Goal: Transaction & Acquisition: Purchase product/service

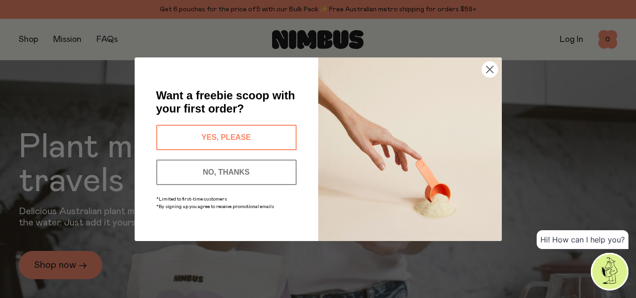
scroll to position [61, 0]
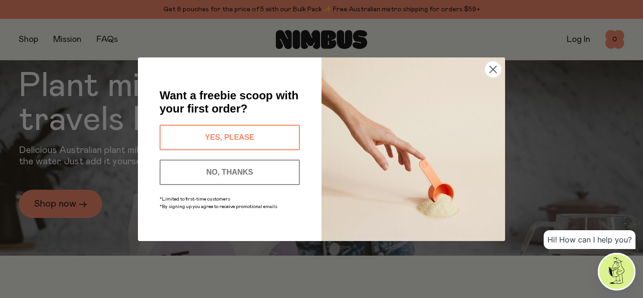
click at [219, 133] on button "YES, PLEASE" at bounding box center [230, 137] width 140 height 25
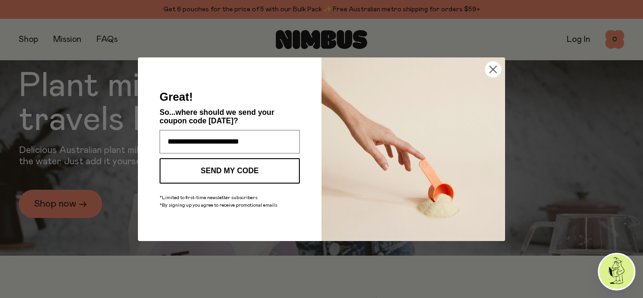
type input "**********"
click at [243, 170] on button "SEND MY CODE" at bounding box center [230, 170] width 140 height 25
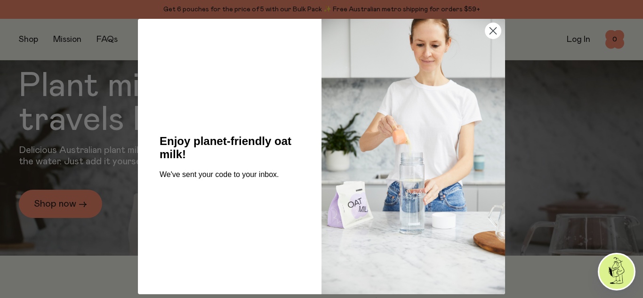
click at [491, 32] on circle "Close dialog" at bounding box center [494, 31] width 16 height 16
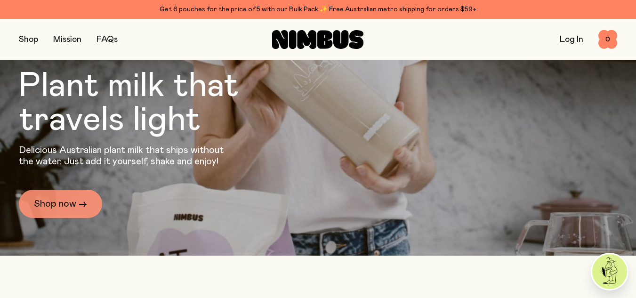
click at [59, 204] on link "Shop now →" at bounding box center [60, 204] width 83 height 28
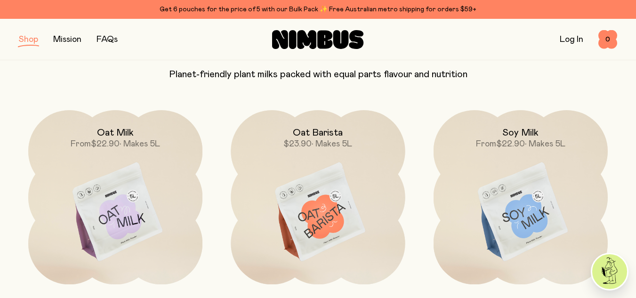
scroll to position [93, 0]
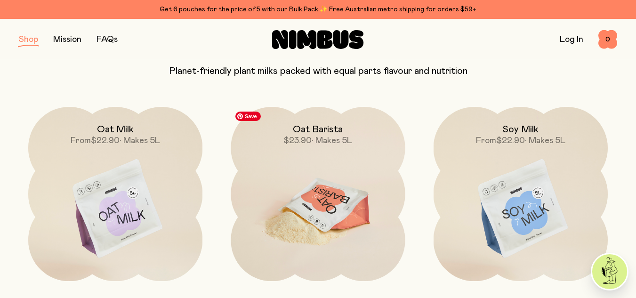
click at [332, 224] on img at bounding box center [318, 209] width 174 height 205
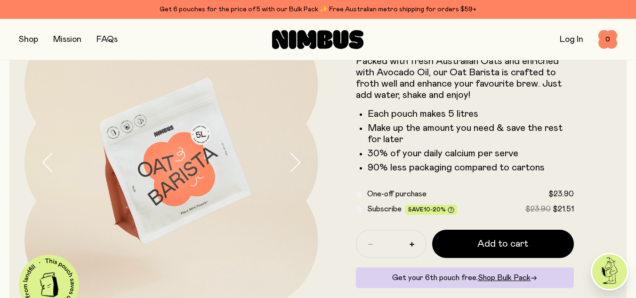
scroll to position [89, 0]
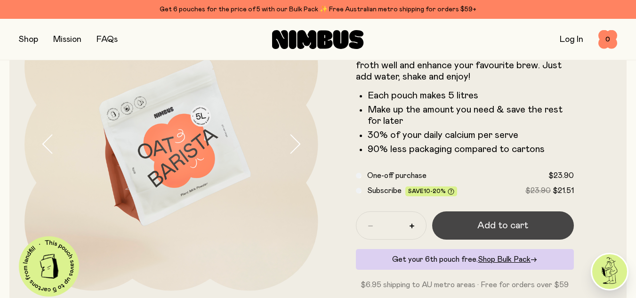
click at [498, 225] on span "Add to cart" at bounding box center [503, 225] width 51 height 13
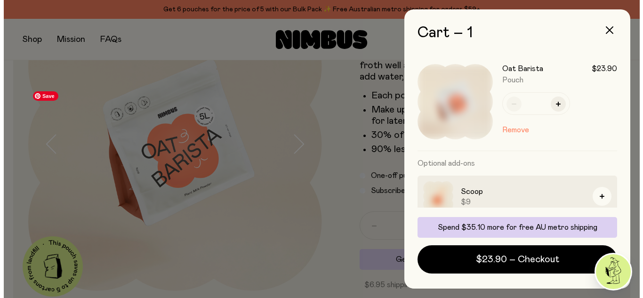
scroll to position [0, 0]
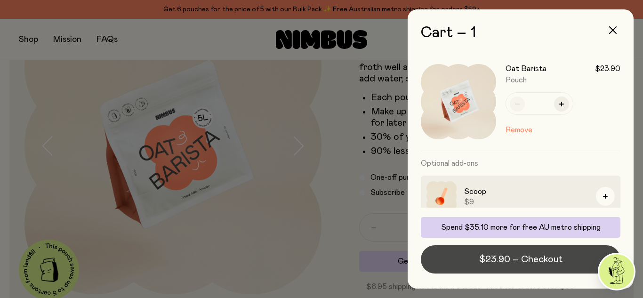
click at [539, 255] on span "$23.90 – Checkout" at bounding box center [520, 259] width 83 height 13
click at [538, 258] on span "$23.90 – Checkout" at bounding box center [520, 259] width 83 height 13
